Goal: Use online tool/utility

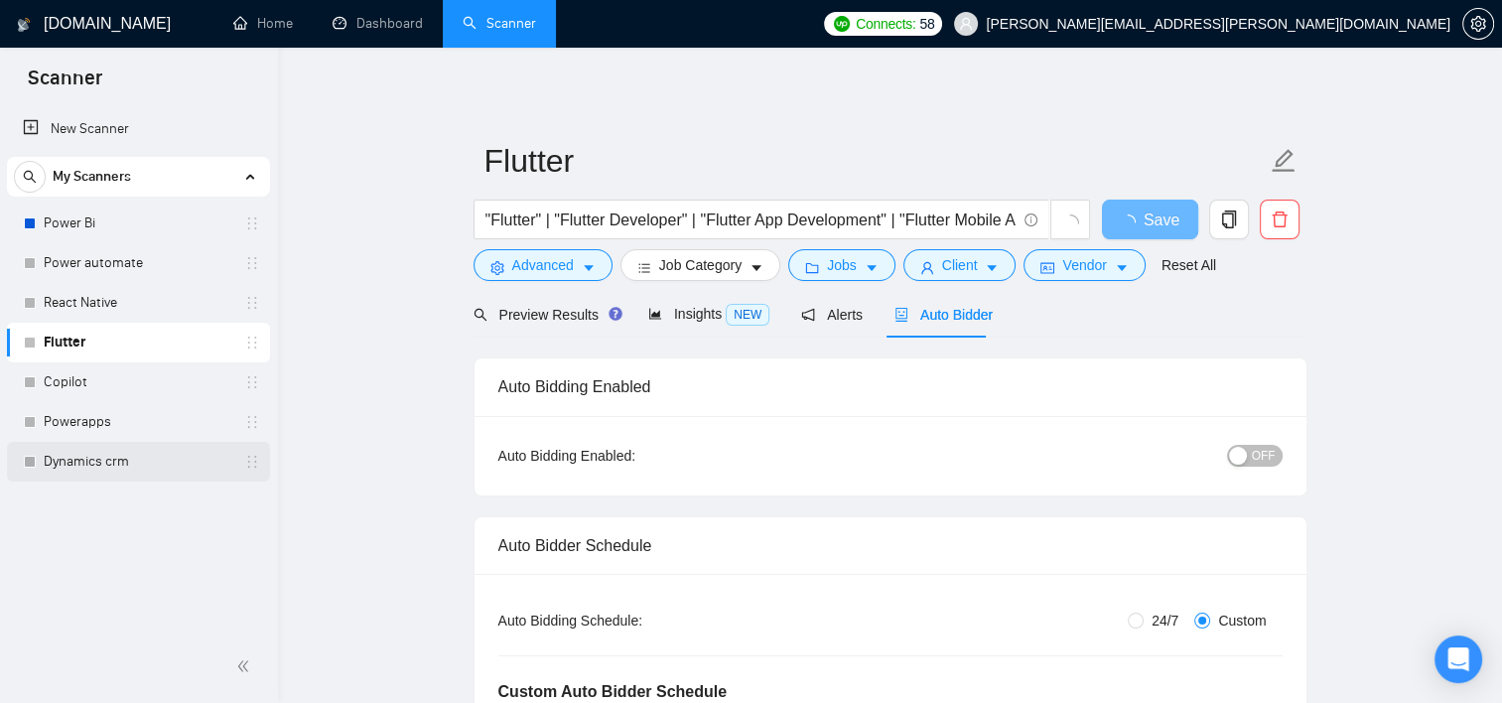
click at [97, 464] on link "Dynamics crm" at bounding box center [138, 462] width 189 height 40
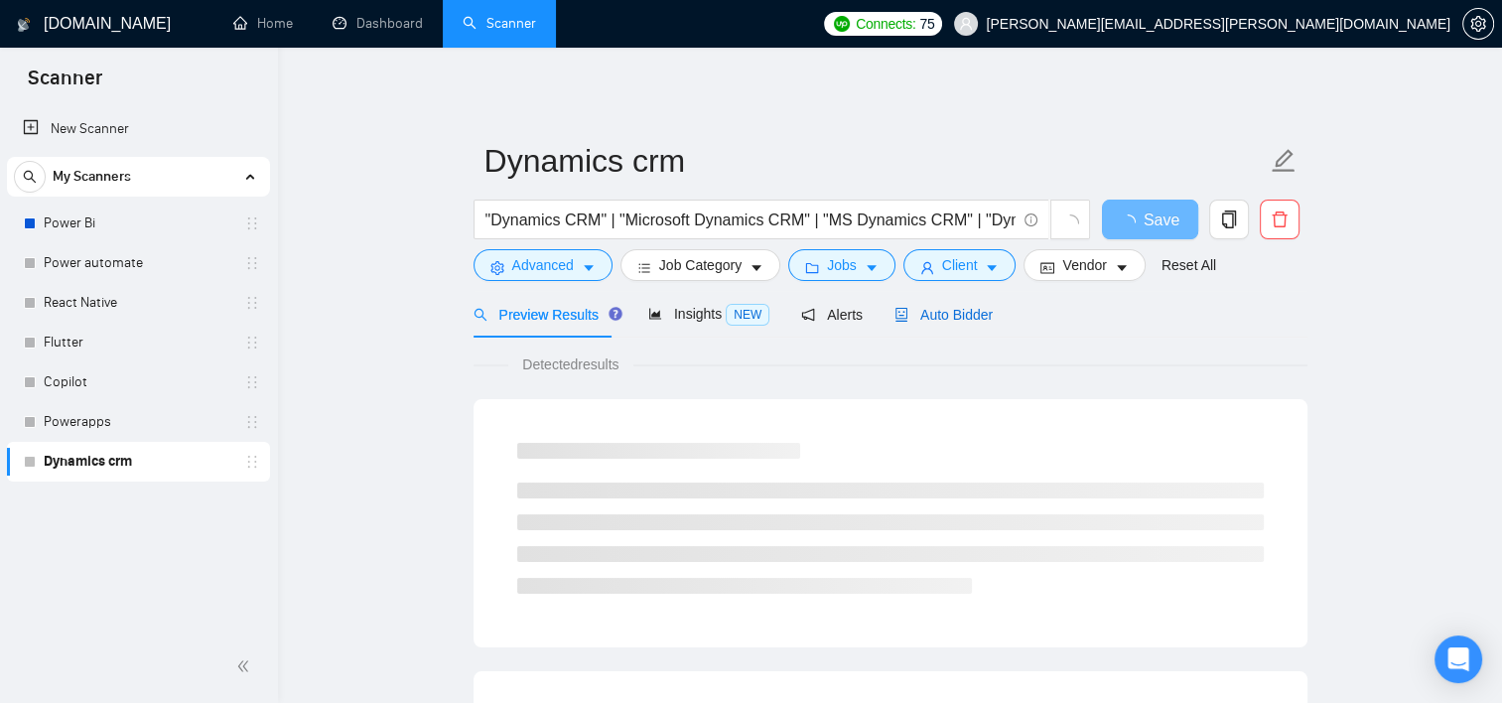
click at [943, 316] on span "Auto Bidder" at bounding box center [943, 315] width 98 height 16
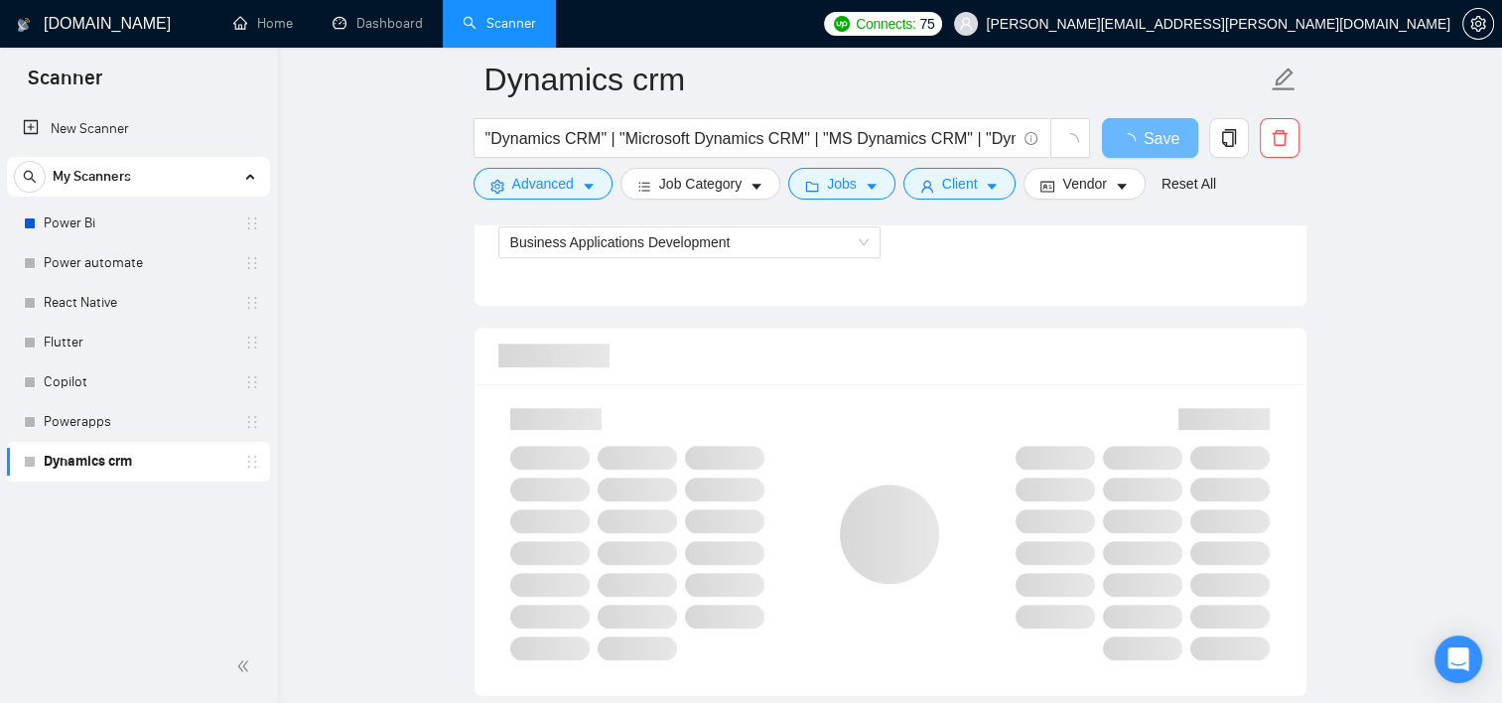
scroll to position [1290, 0]
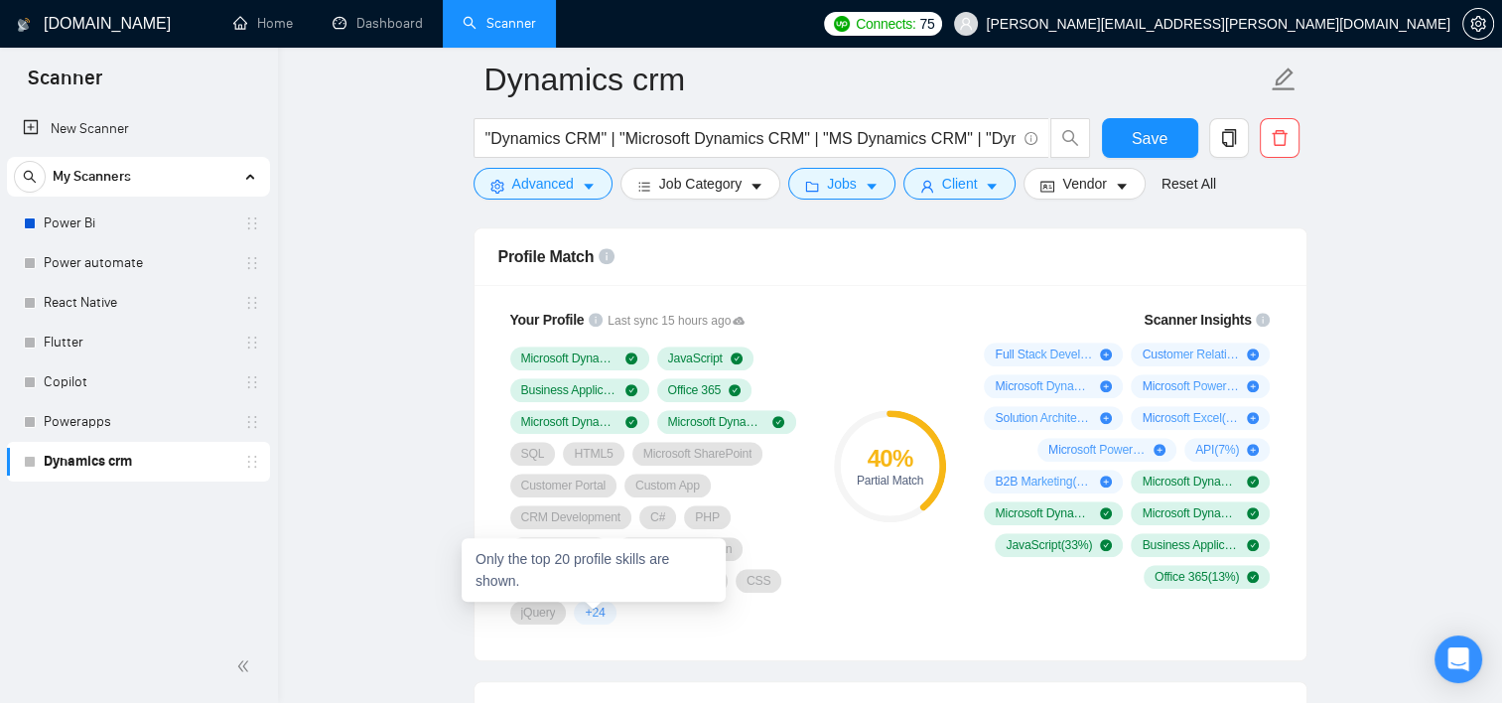
click at [595, 610] on span "+ 24" at bounding box center [595, 612] width 20 height 16
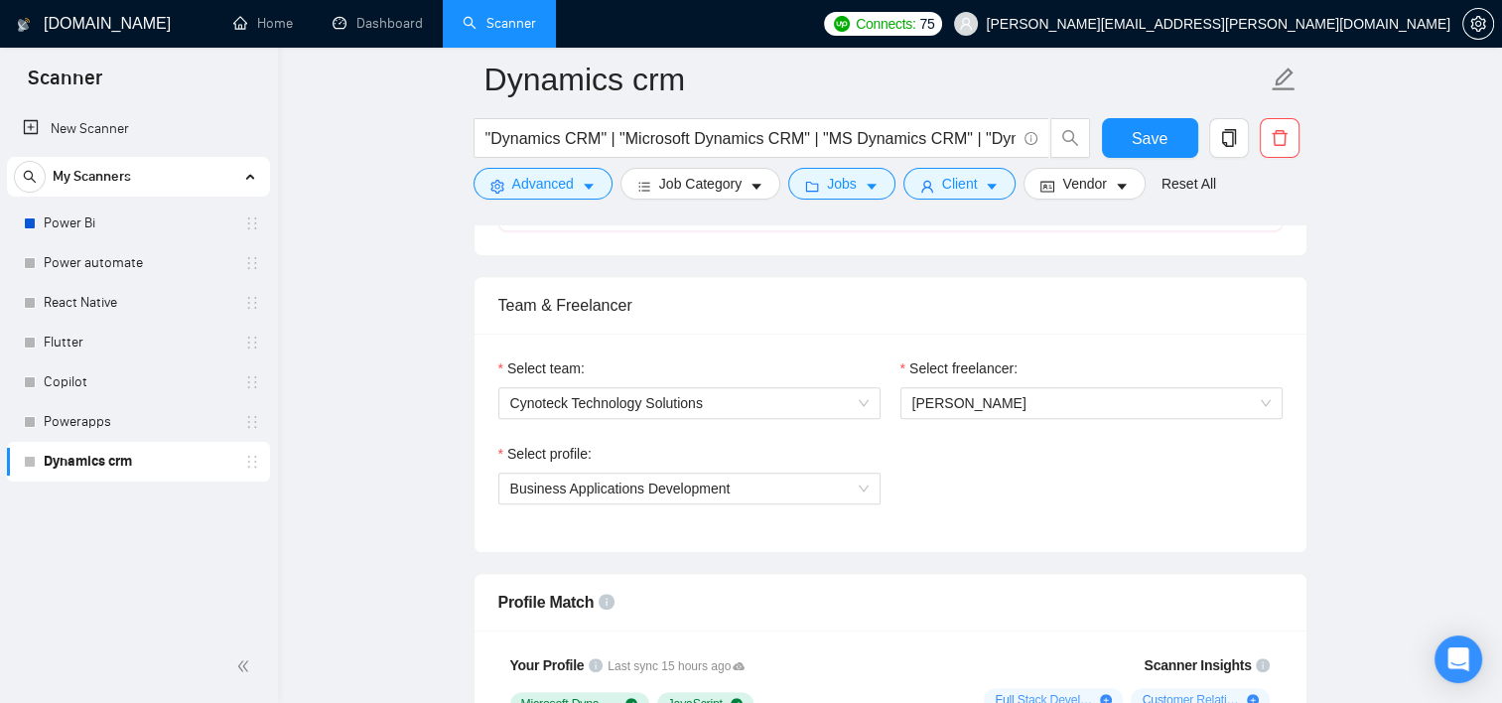
scroll to position [992, 0]
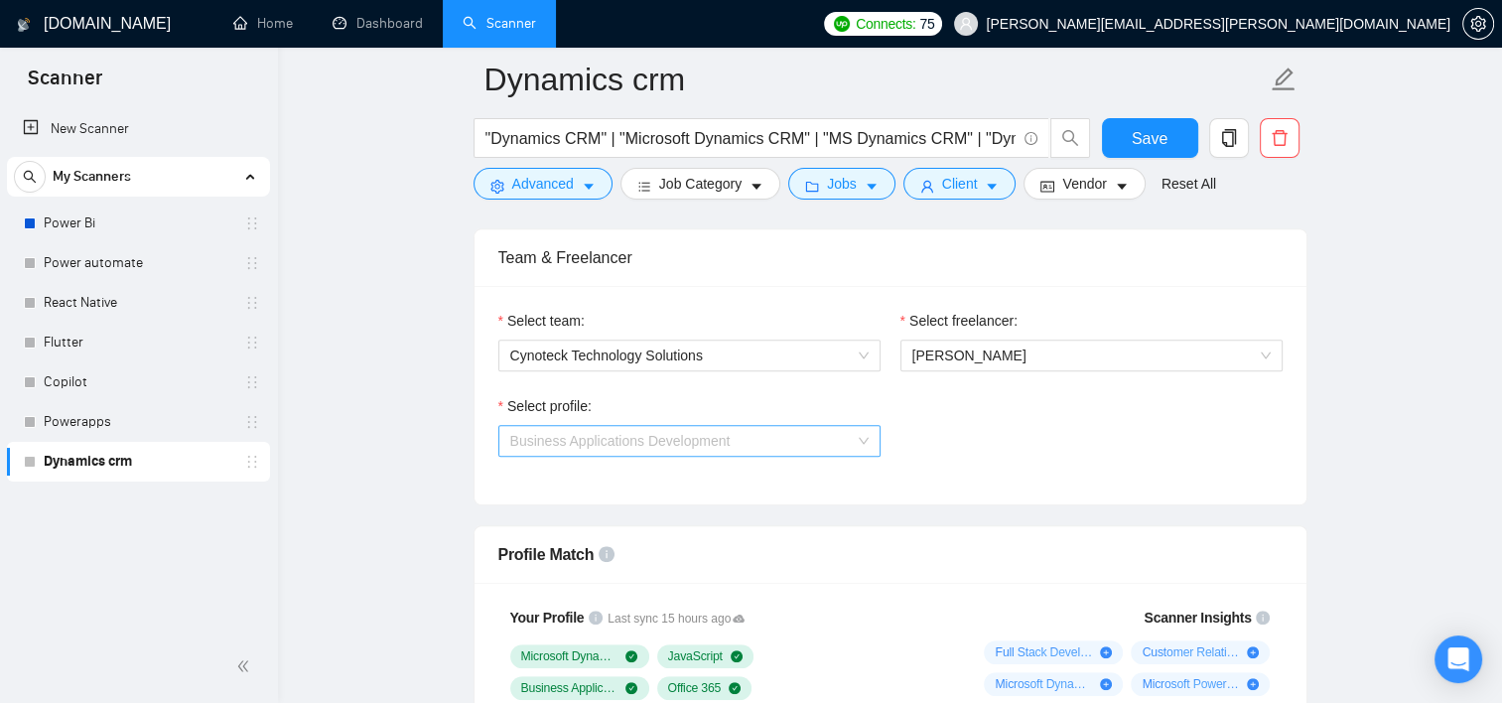
click at [787, 433] on span "Business Applications Development" at bounding box center [689, 441] width 358 height 30
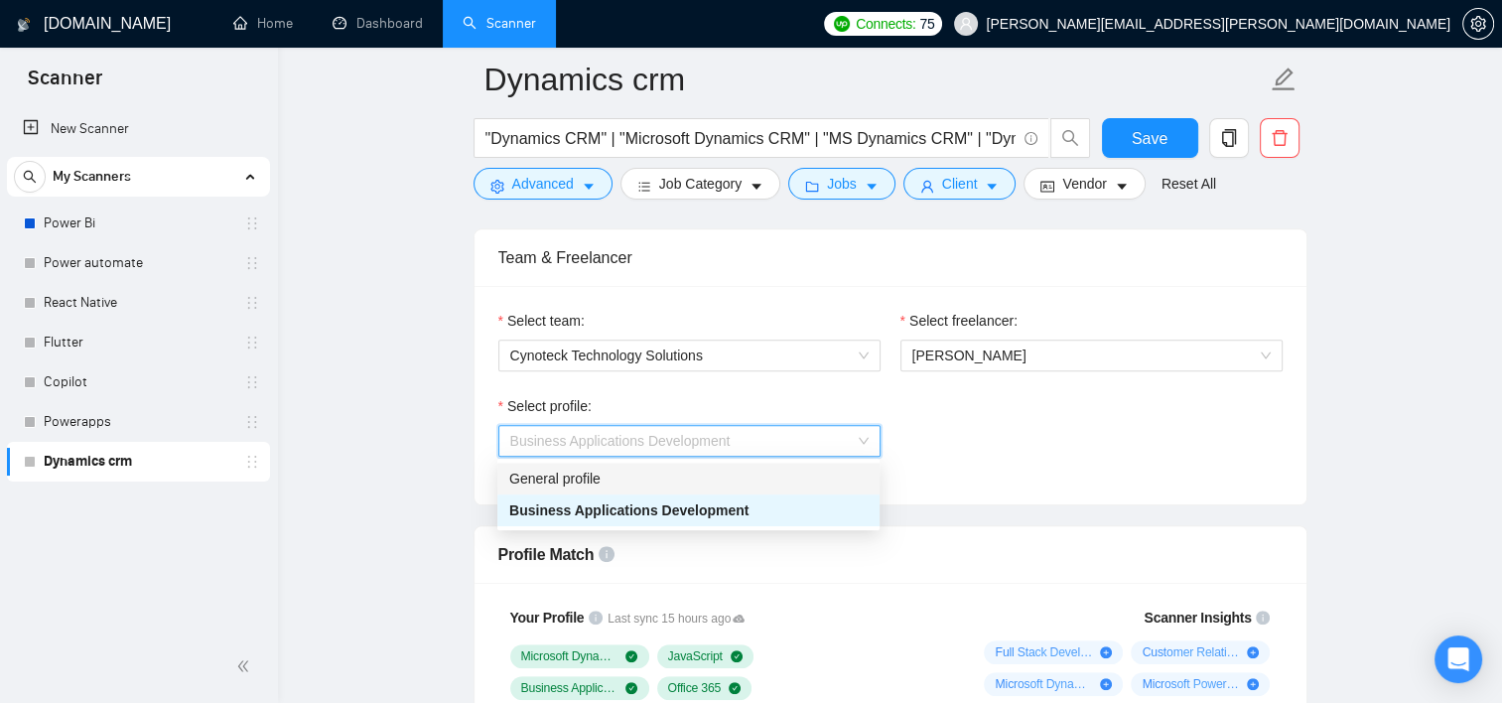
click at [629, 486] on div "General profile" at bounding box center [688, 478] width 358 height 22
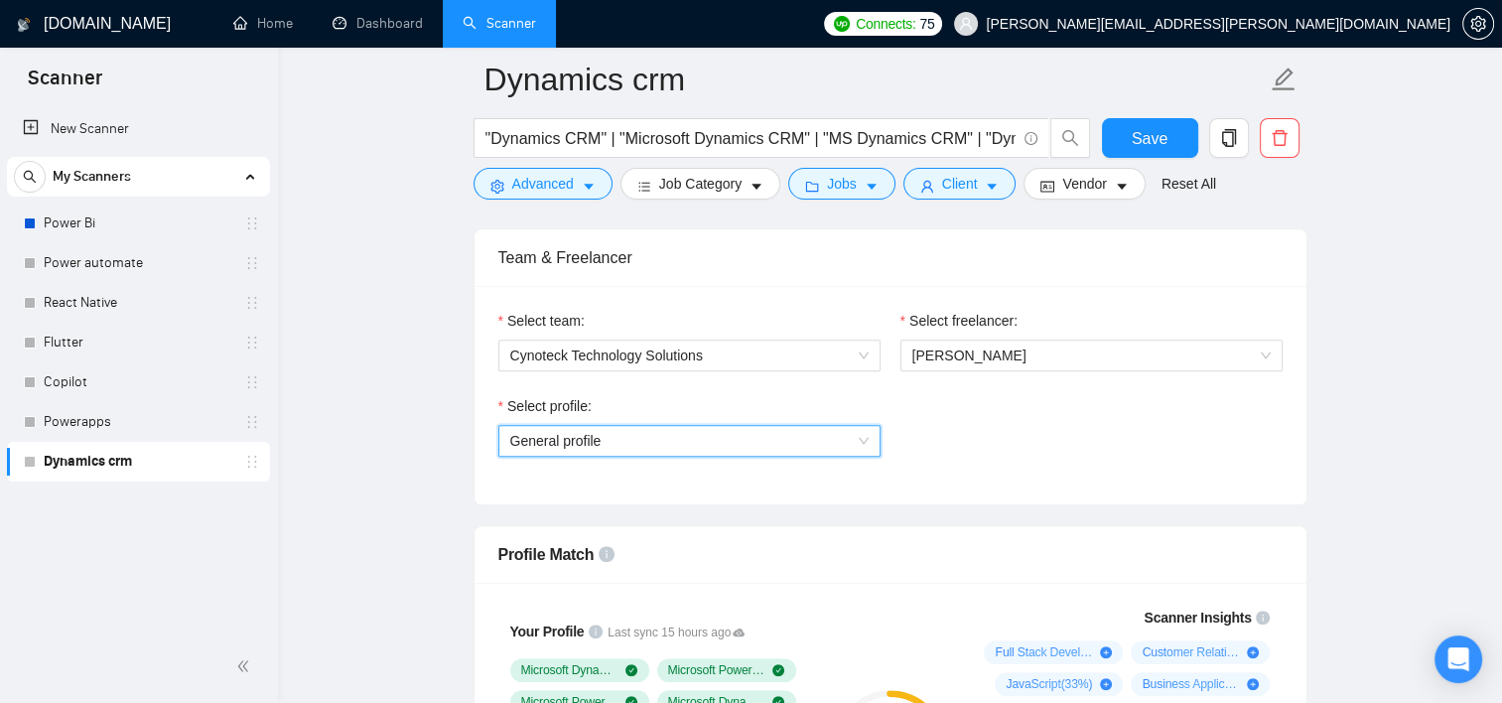
click at [769, 433] on span "General profile" at bounding box center [689, 441] width 358 height 30
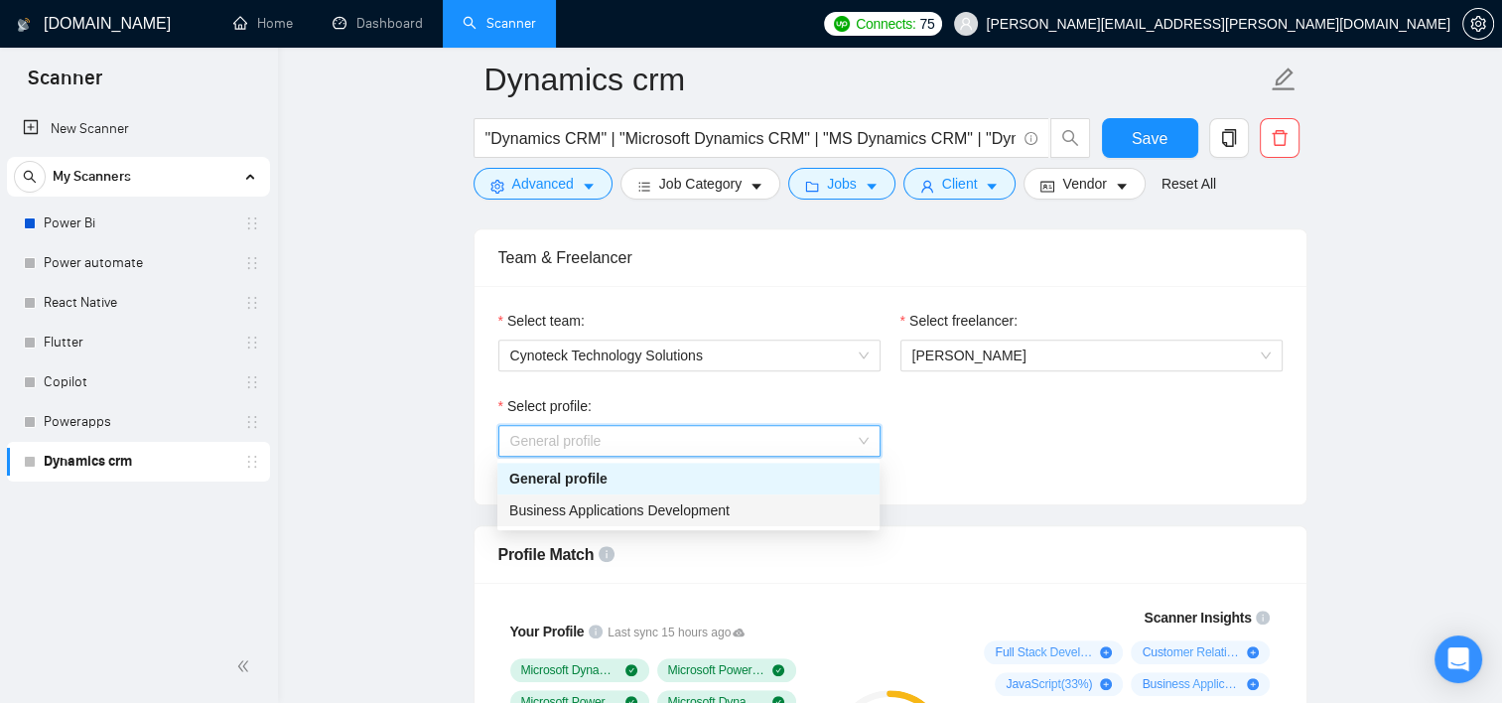
click at [687, 502] on span "Business Applications Development" at bounding box center [619, 510] width 220 height 16
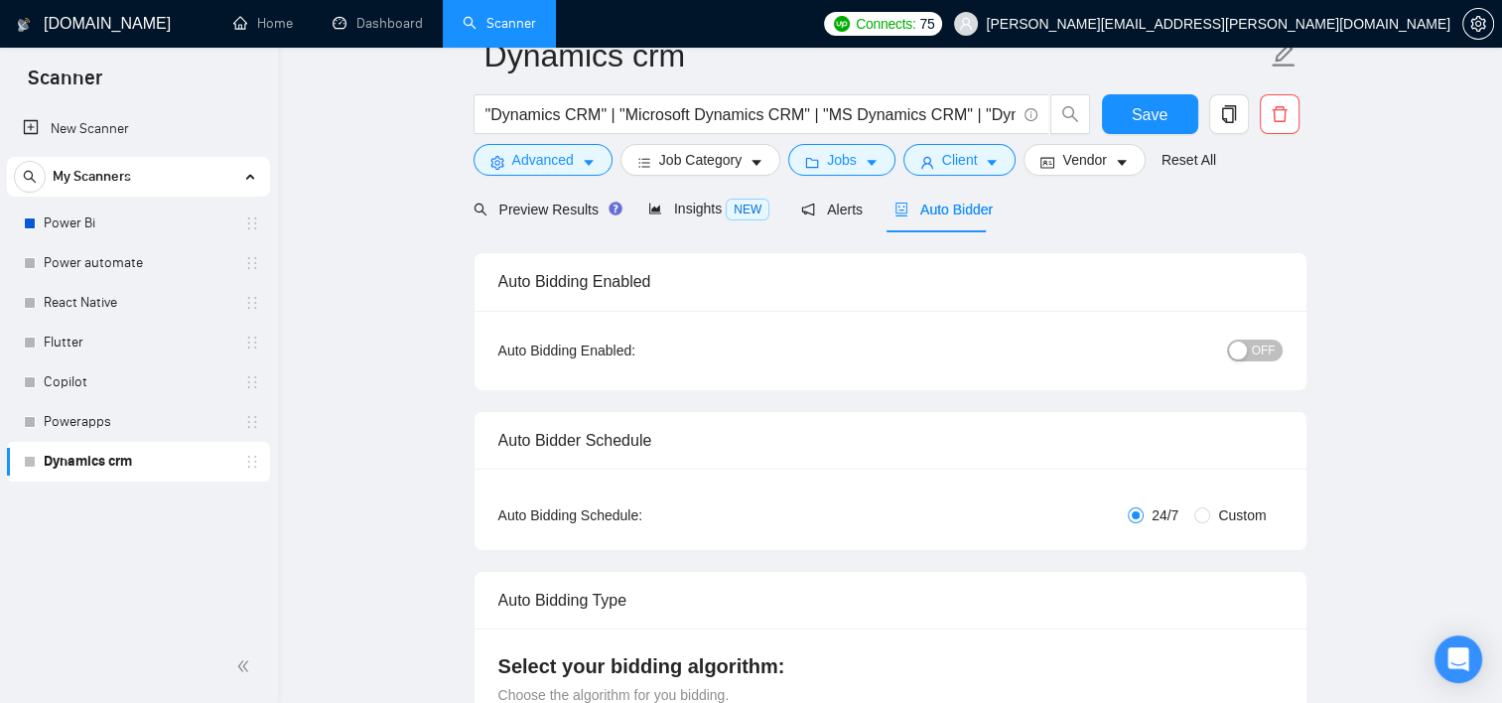
scroll to position [0, 0]
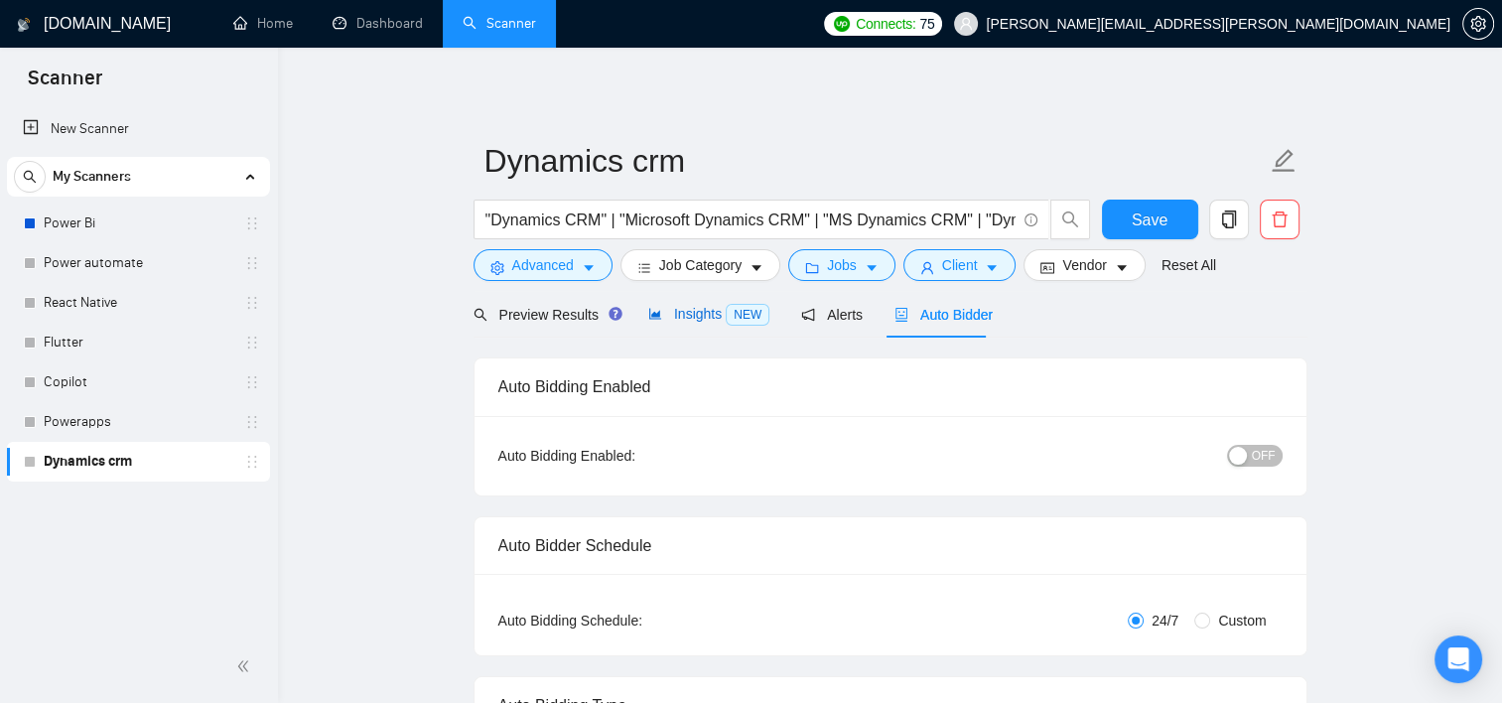
click at [687, 314] on span "Insights NEW" at bounding box center [708, 314] width 121 height 16
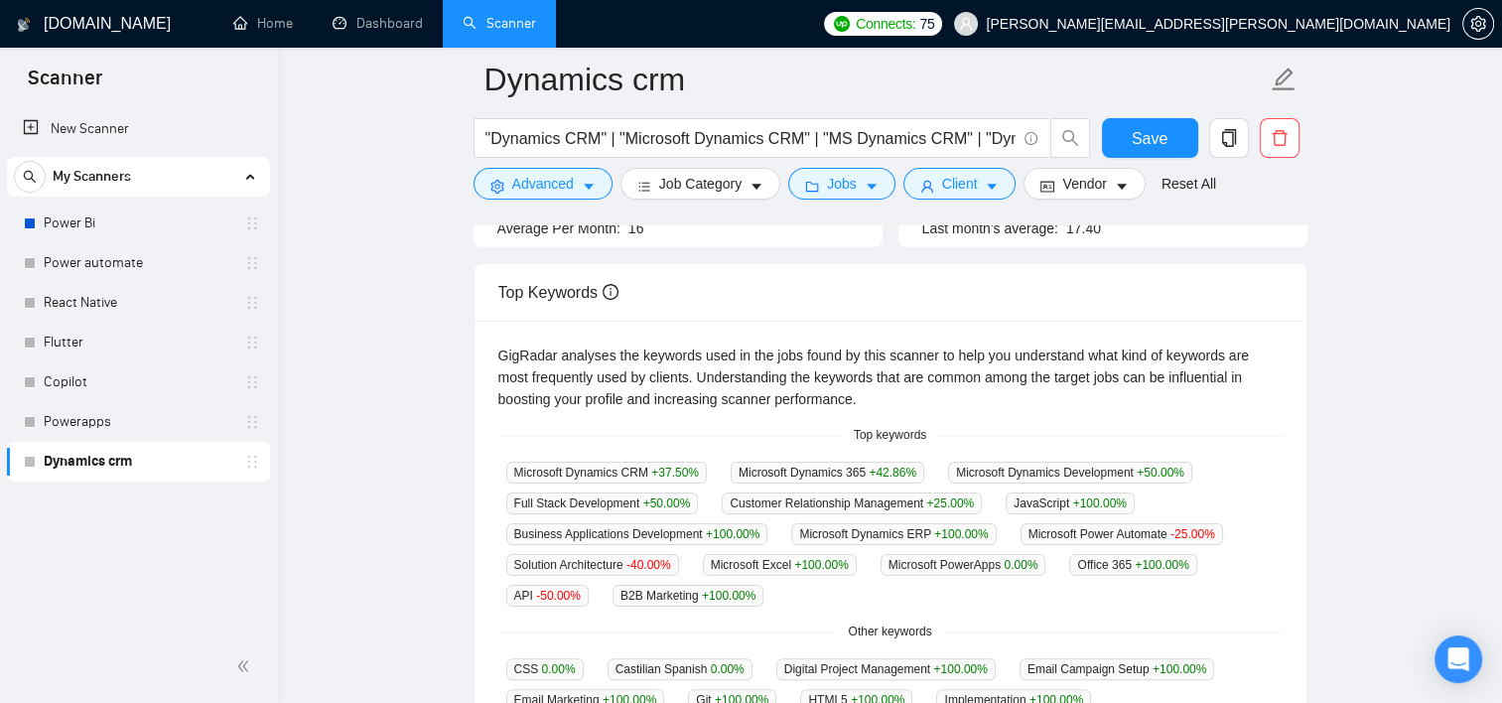
scroll to position [211, 0]
